Goal: Book appointment/travel/reservation

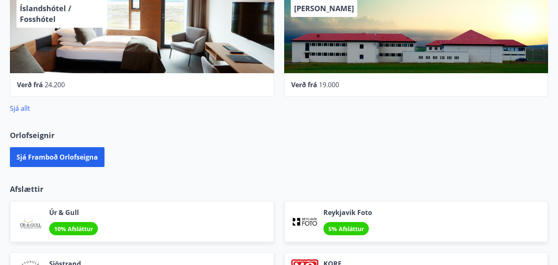
scroll to position [454, 0]
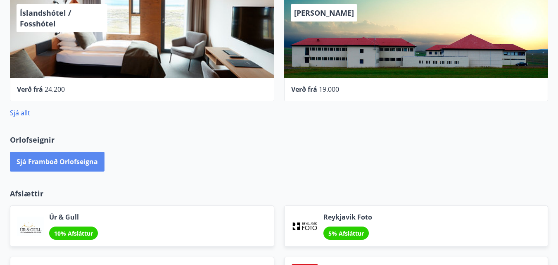
click at [46, 156] on button "Sjá framboð orlofseigna" at bounding box center [57, 161] width 95 height 20
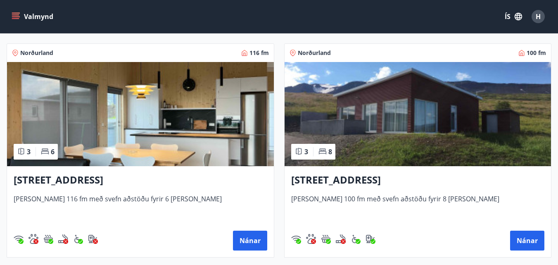
scroll to position [371, 0]
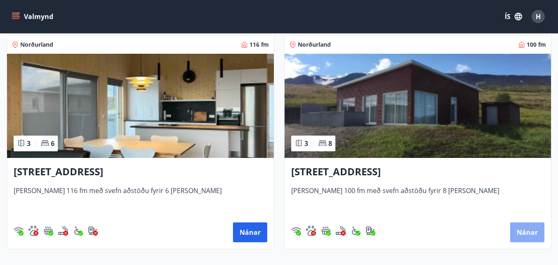
click at [528, 230] on button "Nánar" at bounding box center [527, 232] width 34 height 20
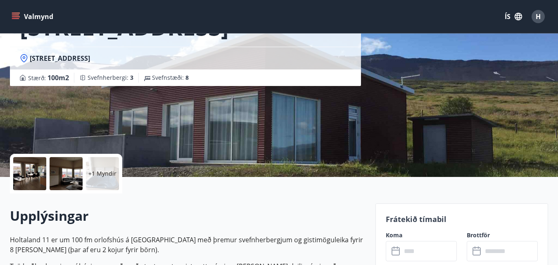
scroll to position [124, 0]
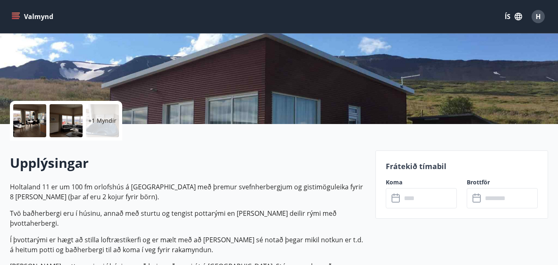
click at [396, 197] on icon at bounding box center [395, 196] width 8 height 1
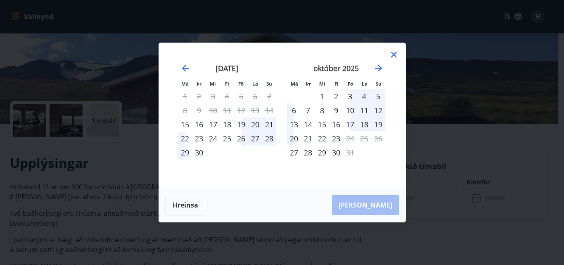
click at [353, 122] on div "17" at bounding box center [350, 124] width 14 height 14
drag, startPoint x: 291, startPoint y: 45, endPoint x: 282, endPoint y: 50, distance: 11.1
click at [282, 50] on div "Má Þr Mi Fi Fö La Su Má Þr Mi Fi Fö La Su [DATE] 1 2 3 4 5 6 7 8 9 10 11 12 13 …" at bounding box center [282, 115] width 246 height 144
click at [352, 123] on div "17" at bounding box center [350, 124] width 14 height 14
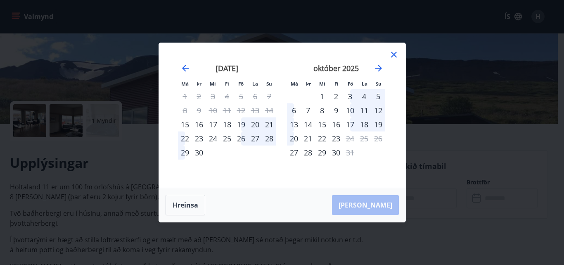
click at [352, 123] on div "17" at bounding box center [350, 124] width 14 height 14
drag, startPoint x: 314, startPoint y: 51, endPoint x: 253, endPoint y: 34, distance: 63.1
click at [253, 34] on div "Má Þr Mi Fi Fö La Su Má Þr Mi Fi Fö La Su [DATE] 1 2 3 4 5 6 7 8 9 10 11 12 13 …" at bounding box center [282, 132] width 564 height 265
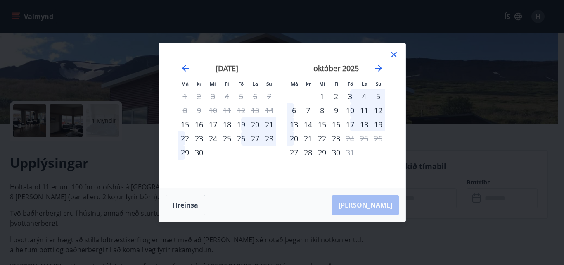
click at [379, 203] on div "[PERSON_NAME]" at bounding box center [282, 205] width 246 height 34
click at [59, 194] on div "Má Þr Mi Fi Fö La Su Má Þr Mi Fi Fö La Su [DATE] 1 2 3 4 5 6 7 8 9 10 11 12 13 …" at bounding box center [282, 132] width 564 height 265
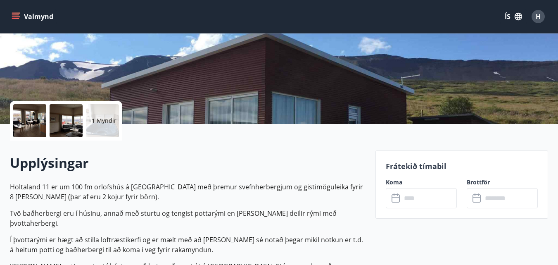
click at [456, 151] on div "Frátekið tímabil Koma ​ ​ Brottför ​ ​" at bounding box center [461, 184] width 173 height 68
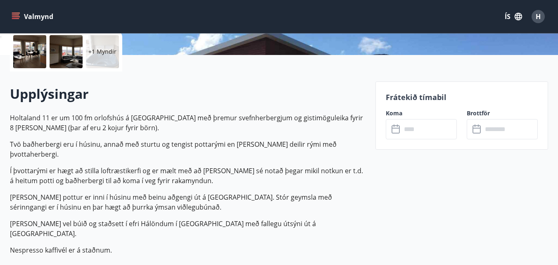
scroll to position [206, 0]
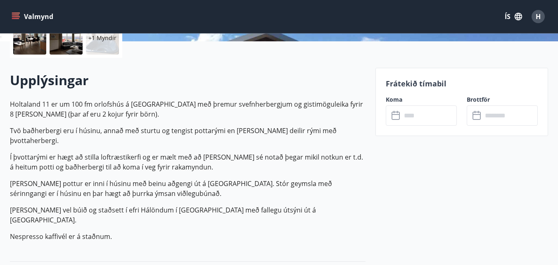
click at [396, 113] on icon at bounding box center [396, 116] width 10 height 10
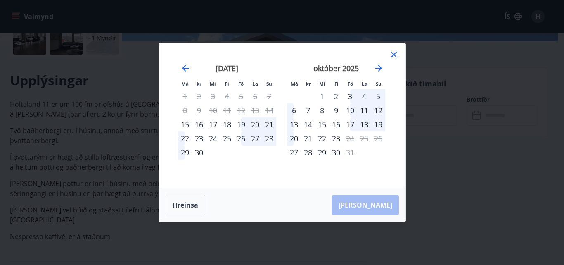
click at [350, 121] on div "17" at bounding box center [350, 124] width 14 height 14
click at [350, 122] on div "17" at bounding box center [350, 124] width 14 height 14
click at [393, 53] on icon at bounding box center [394, 55] width 10 height 10
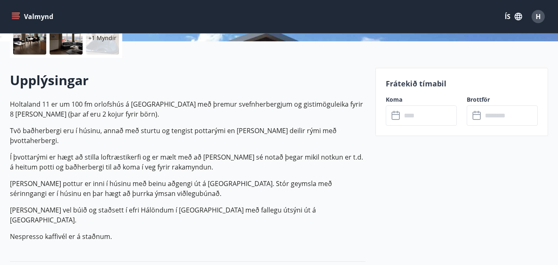
click at [395, 116] on icon at bounding box center [396, 116] width 10 height 10
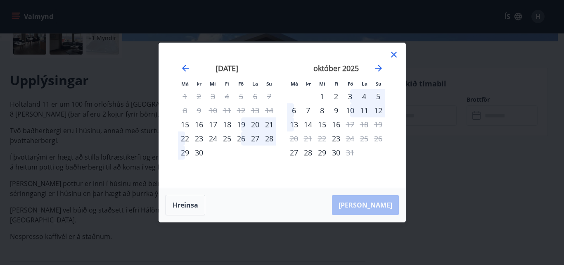
click at [393, 52] on icon at bounding box center [394, 55] width 10 height 10
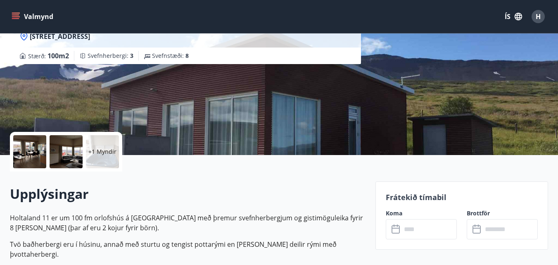
scroll to position [124, 0]
